Goal: Transaction & Acquisition: Purchase product/service

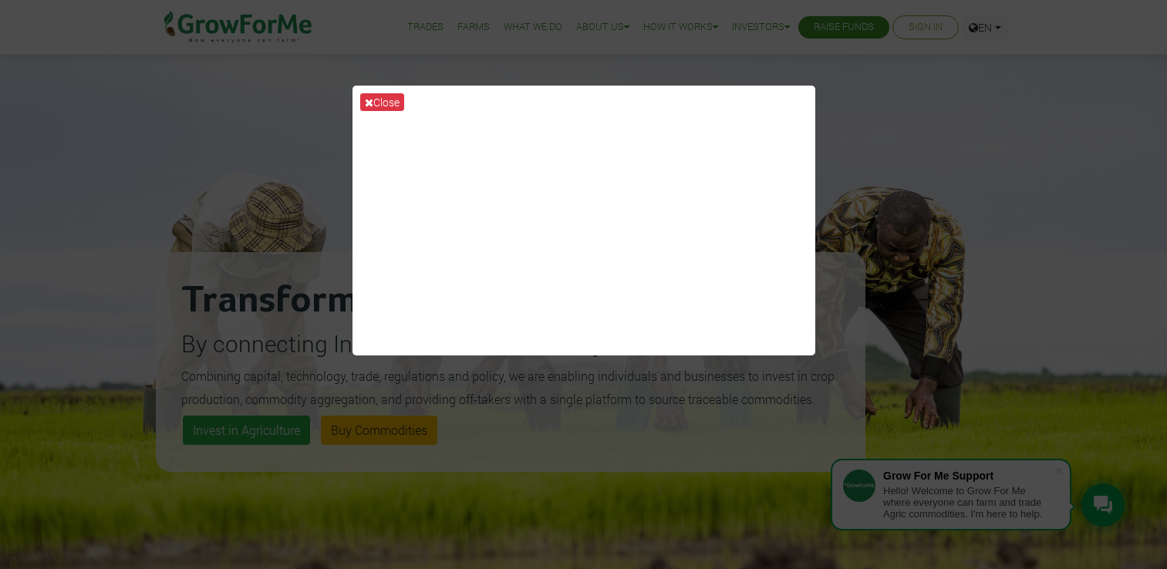
click at [368, 103] on icon at bounding box center [369, 102] width 8 height 11
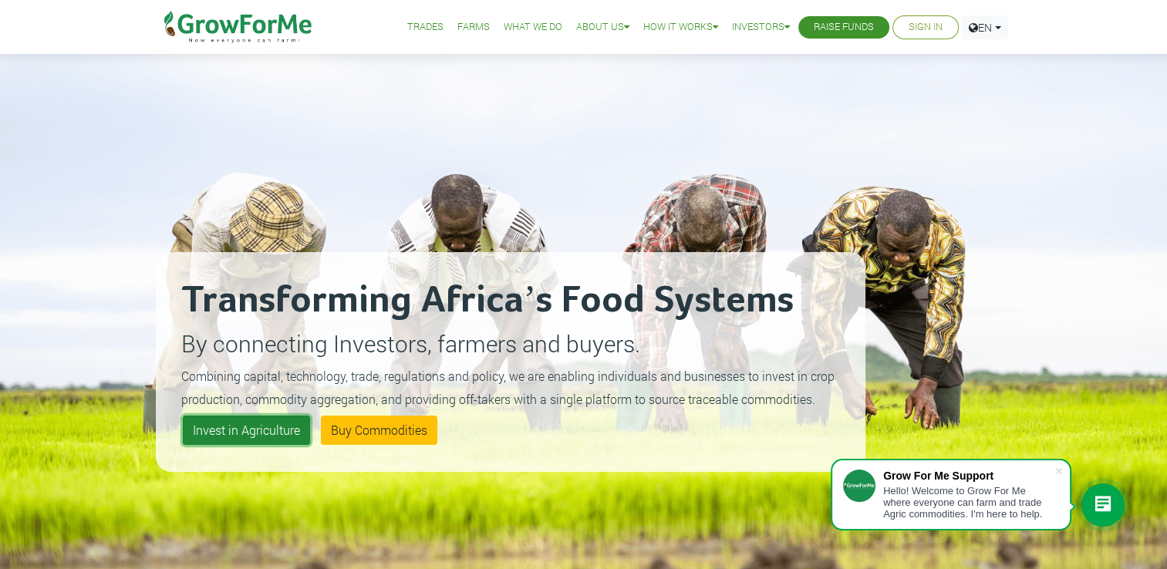
click at [210, 432] on link "Invest in Agriculture" at bounding box center [246, 430] width 127 height 29
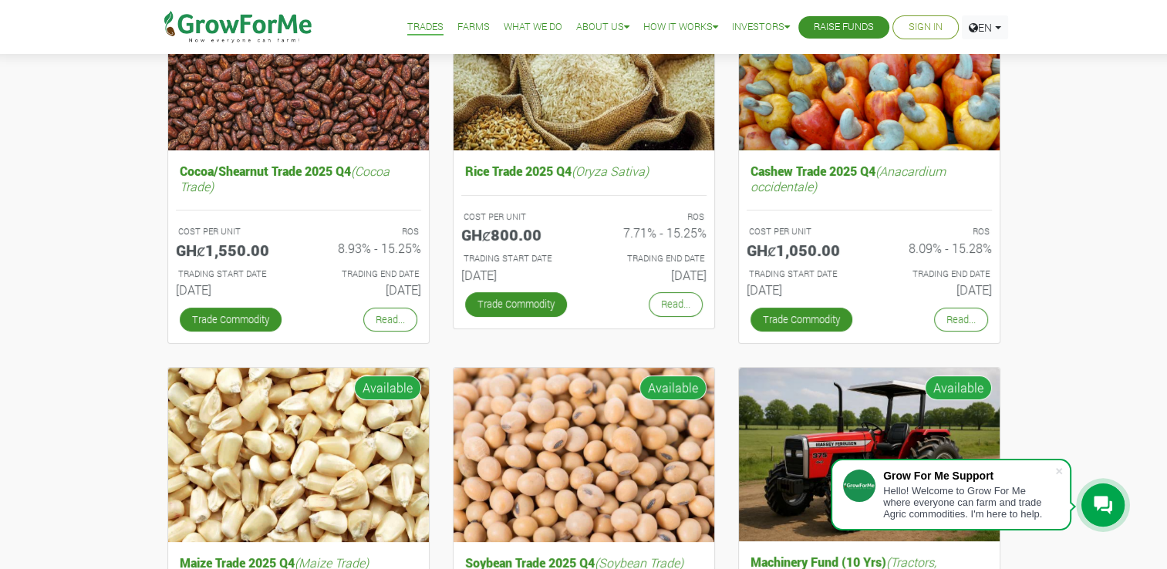
scroll to position [247, 0]
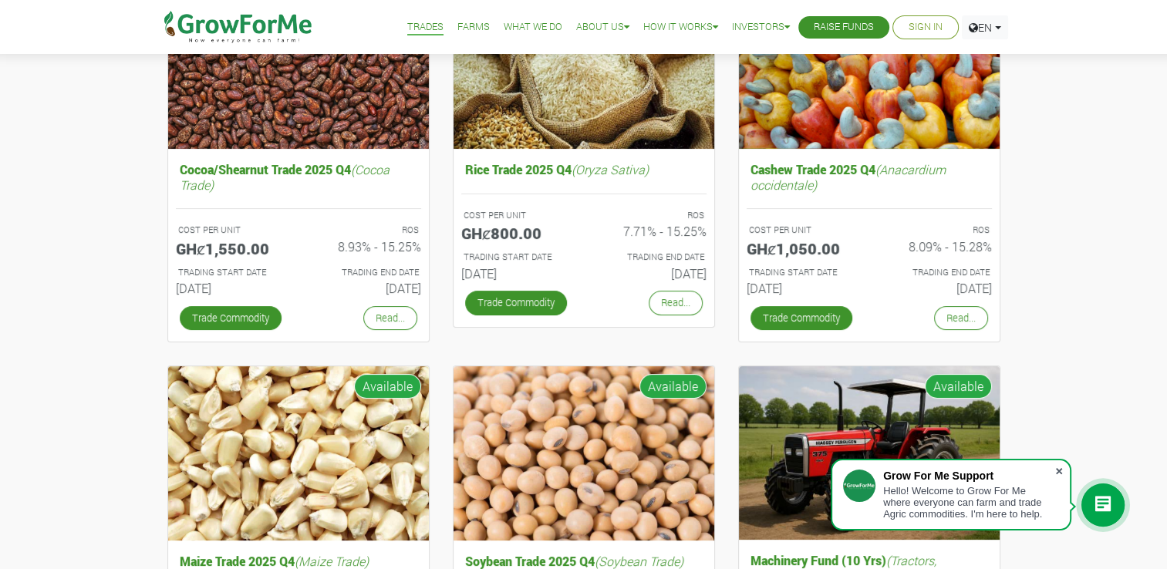
click at [1061, 468] on span at bounding box center [1058, 471] width 15 height 15
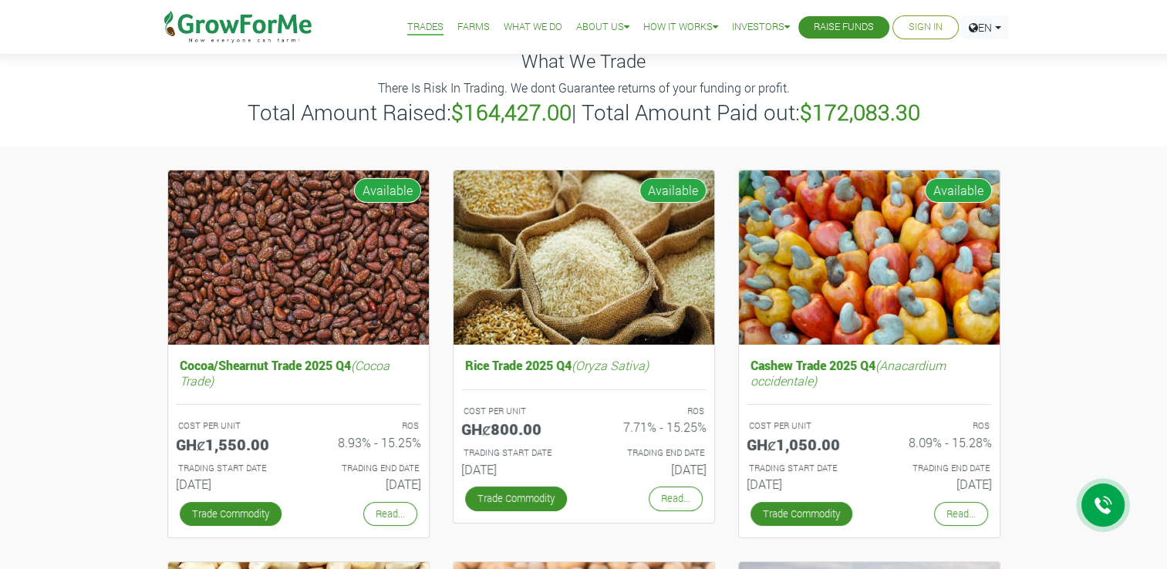
scroll to position [0, 0]
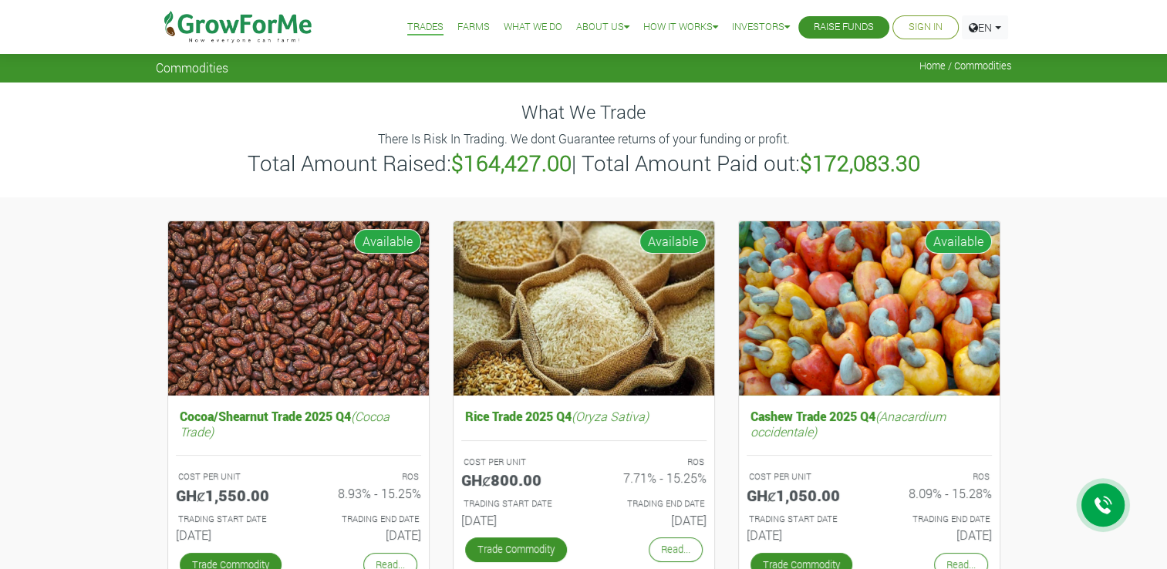
click at [461, 20] on link "Farms" at bounding box center [473, 27] width 32 height 16
